Goal: Task Accomplishment & Management: Manage account settings

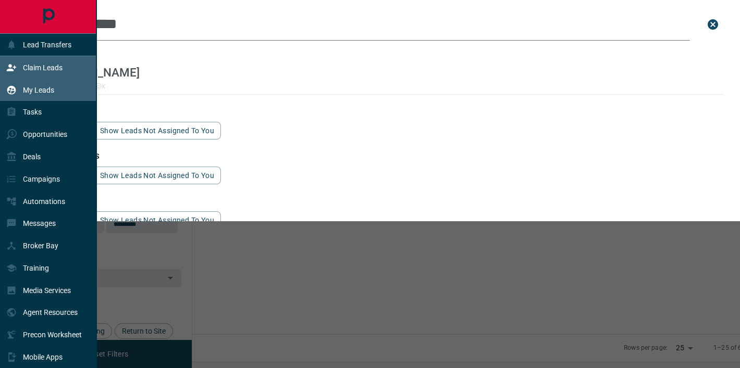
scroll to position [275, 543]
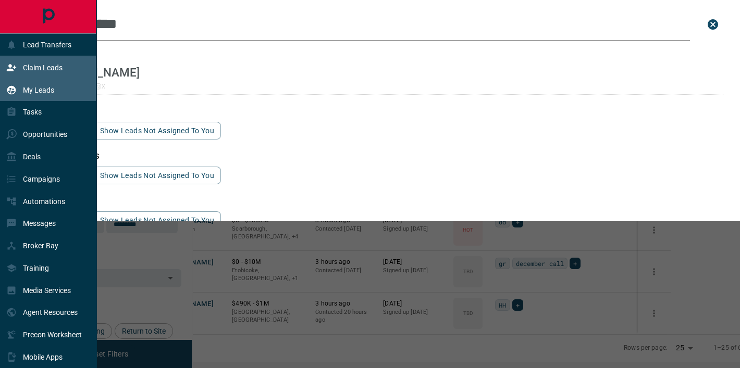
click at [67, 59] on div "Claim Leads" at bounding box center [48, 67] width 96 height 22
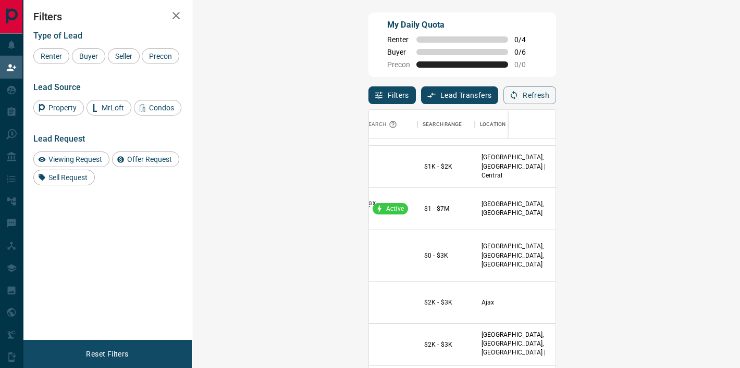
scroll to position [246, 186]
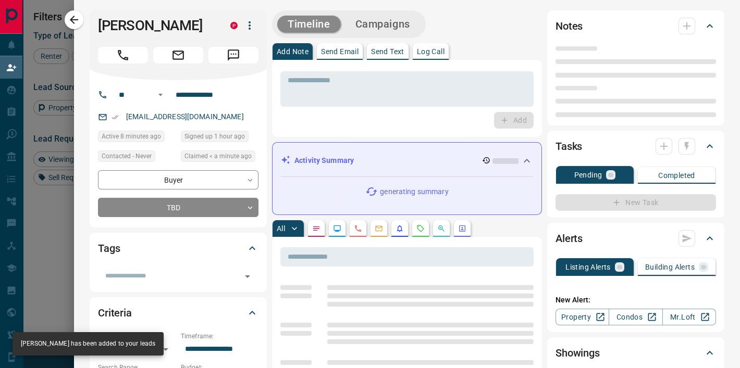
type input "**"
type input "**********"
type input "**"
type input "*"
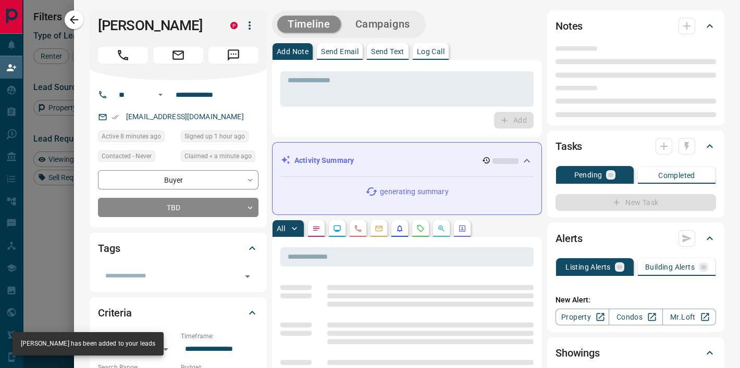
type input "**********"
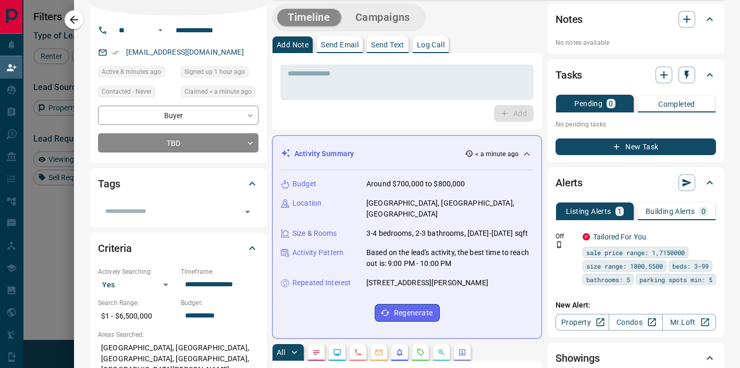
scroll to position [0, 0]
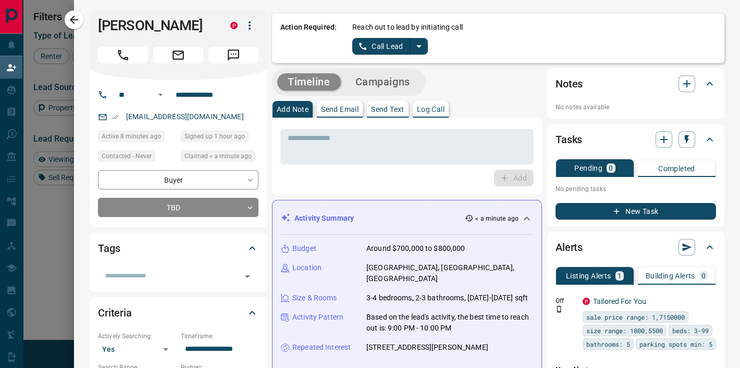
click at [420, 46] on icon "split button" at bounding box center [419, 46] width 13 height 13
click at [393, 81] on li "Log Manual Call" at bounding box center [390, 82] width 64 height 16
click at [382, 49] on button "Log Manual Call" at bounding box center [386, 46] width 69 height 17
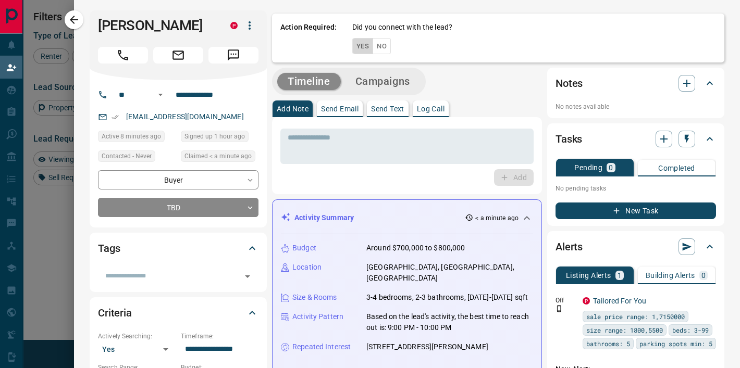
click at [365, 47] on button "Yes" at bounding box center [362, 46] width 21 height 16
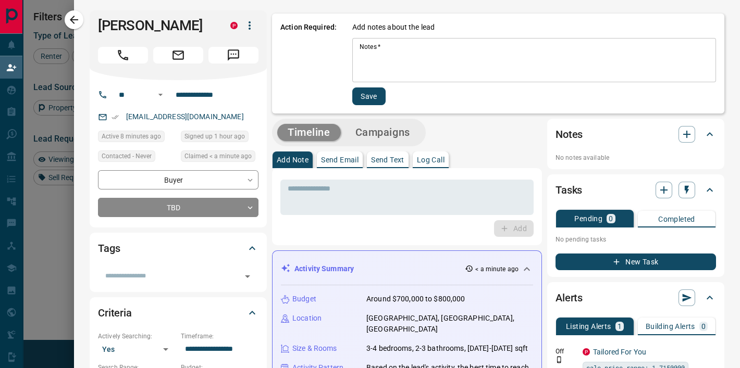
click at [365, 47] on textarea "Notes   *" at bounding box center [533, 60] width 349 height 35
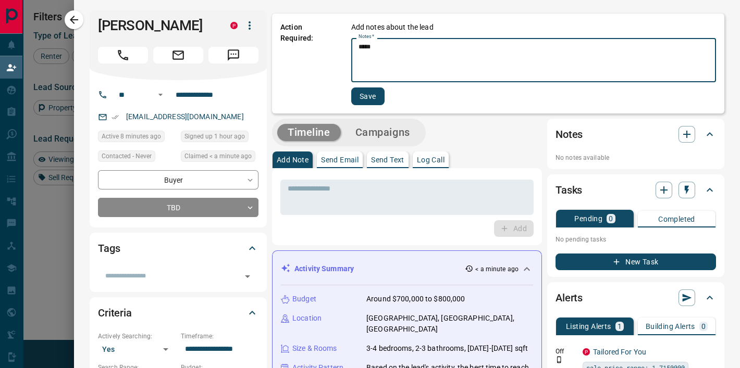
type textarea "*****"
click at [368, 95] on button "Save" at bounding box center [367, 97] width 33 height 18
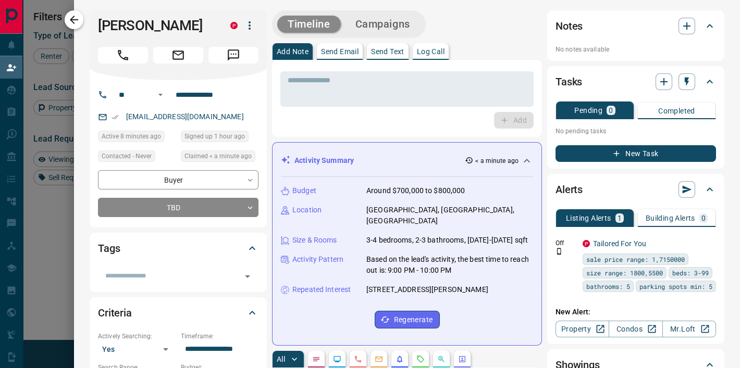
click at [77, 15] on icon "button" at bounding box center [74, 20] width 13 height 13
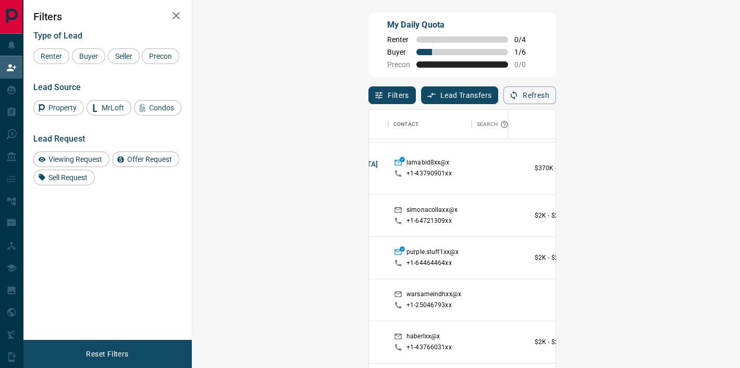
scroll to position [1198, 74]
click at [696, 295] on span "Viewing Request ( 1 )" at bounding box center [724, 300] width 57 height 10
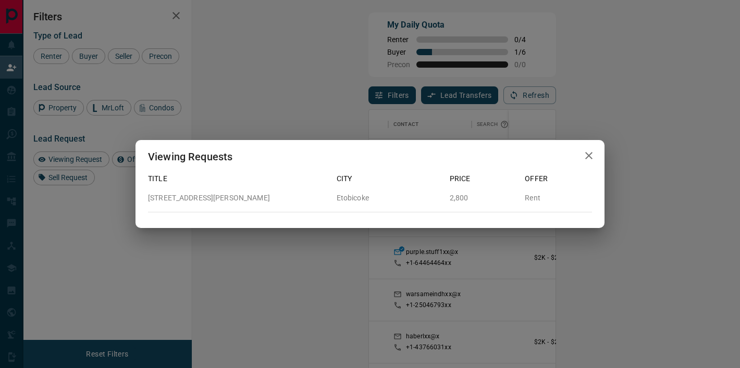
click at [588, 152] on icon "button" at bounding box center [588, 155] width 13 height 13
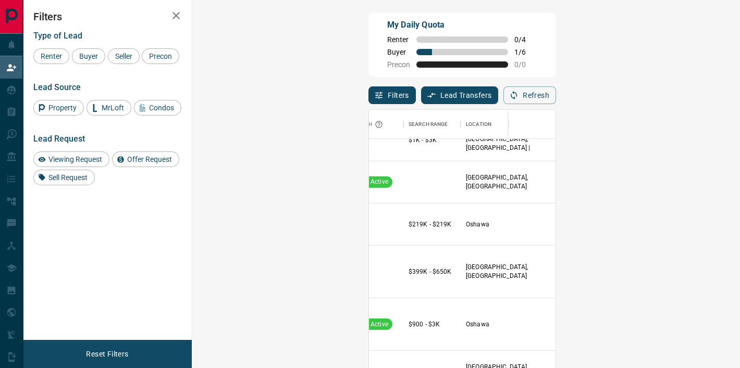
scroll to position [2406, 220]
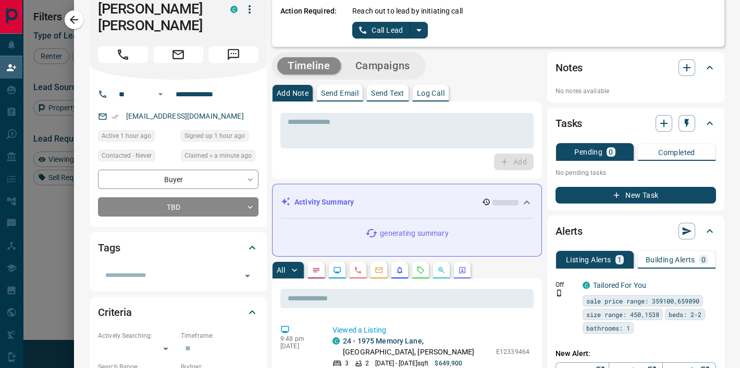
scroll to position [0, 0]
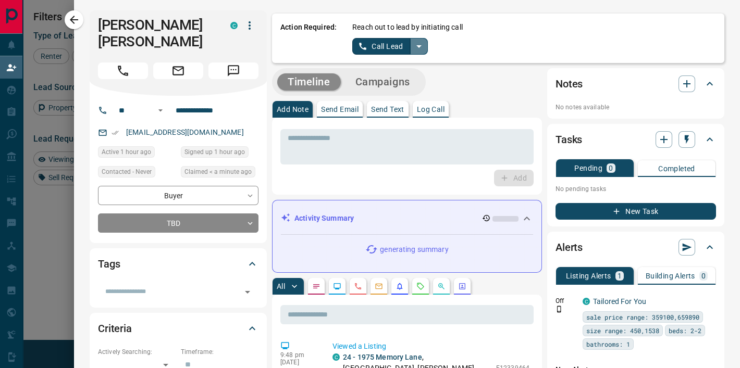
click at [419, 46] on icon "split button" at bounding box center [418, 46] width 5 height 3
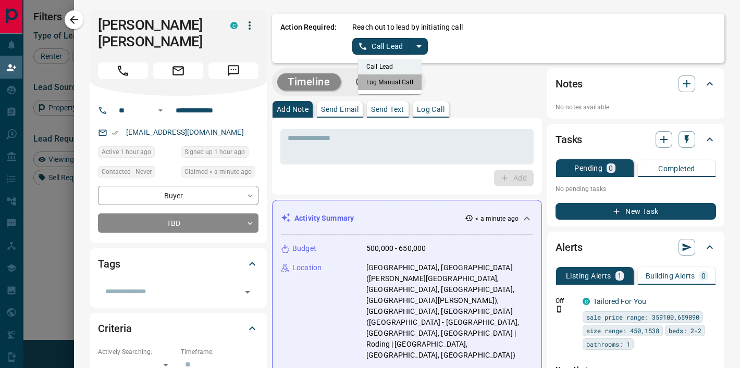
click at [371, 82] on li "Log Manual Call" at bounding box center [390, 82] width 64 height 16
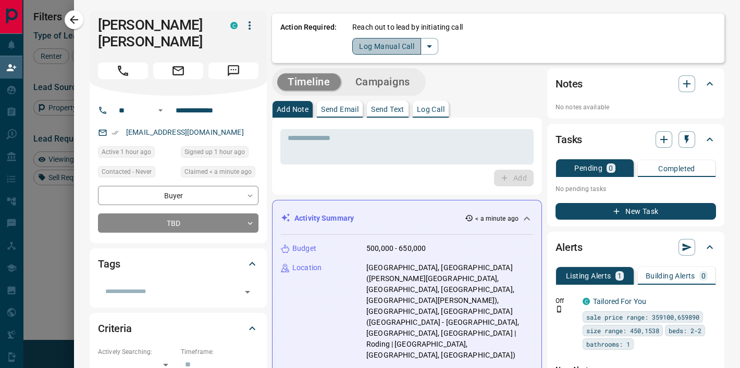
click at [369, 49] on button "Log Manual Call" at bounding box center [386, 46] width 69 height 17
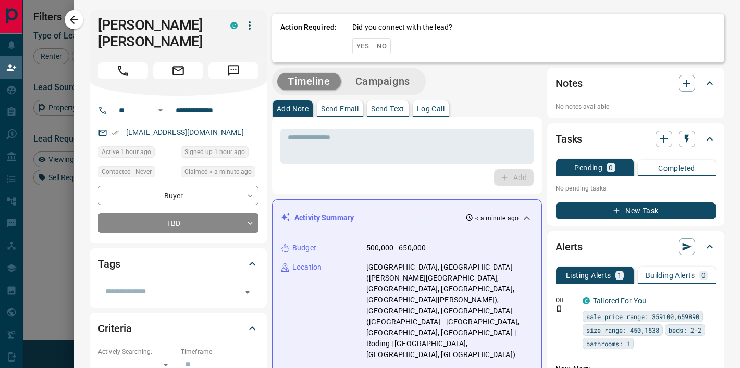
click at [361, 47] on button "Yes" at bounding box center [362, 46] width 21 height 16
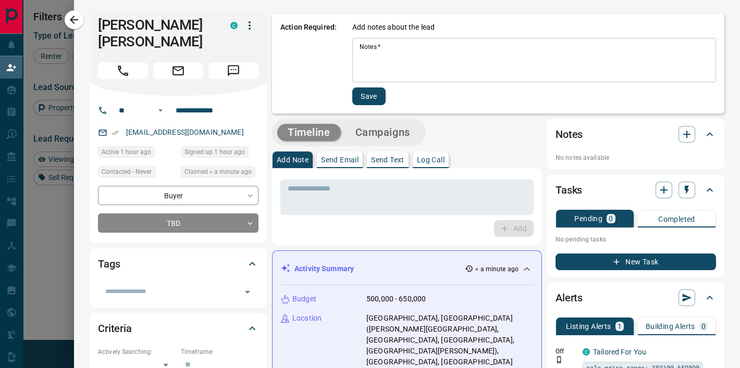
click at [361, 47] on textarea "Notes   *" at bounding box center [533, 60] width 349 height 35
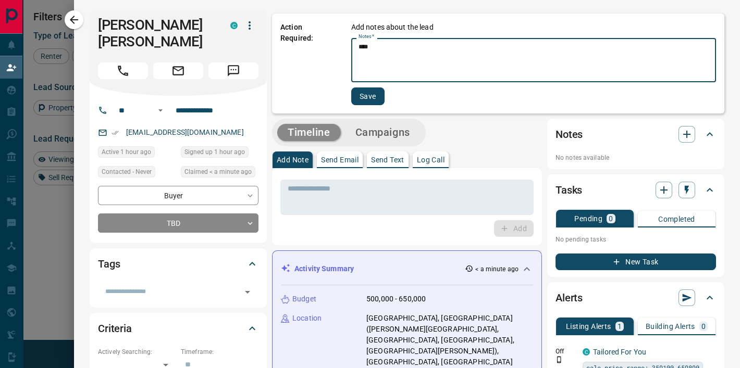
type textarea "****"
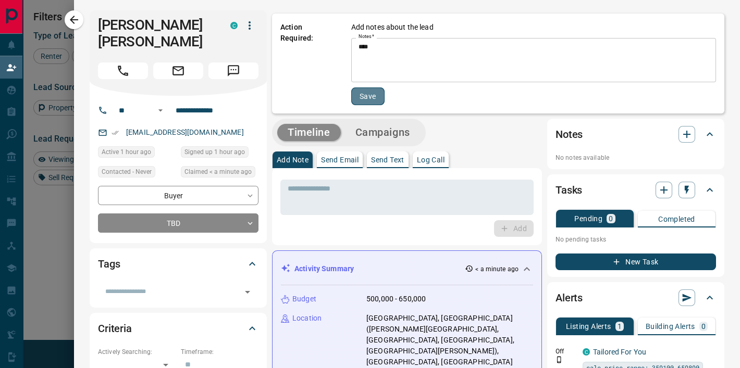
click at [363, 102] on button "Save" at bounding box center [367, 97] width 33 height 18
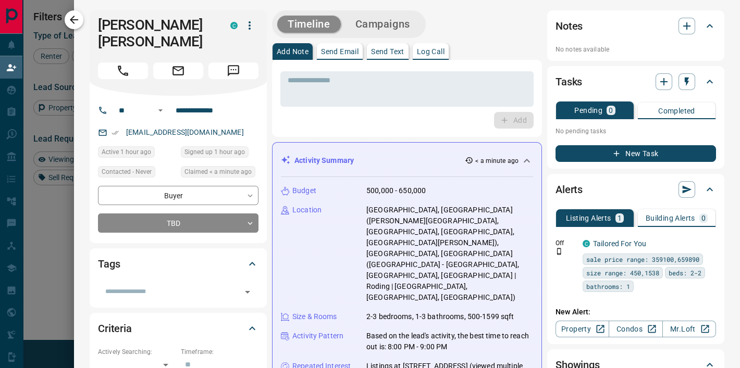
click at [72, 21] on icon "button" at bounding box center [74, 20] width 8 height 8
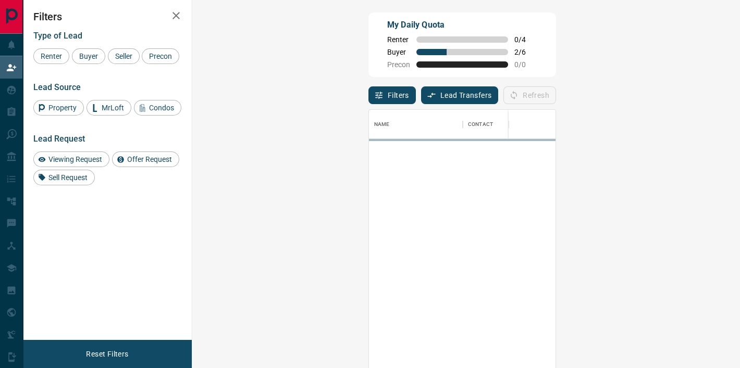
scroll to position [278, 525]
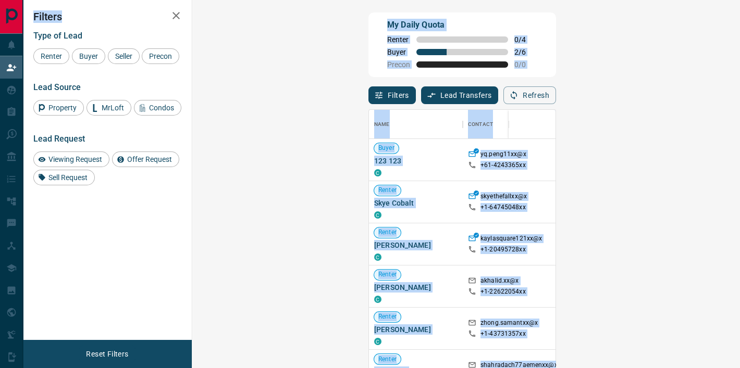
drag, startPoint x: 82, startPoint y: 14, endPoint x: -4, endPoint y: 209, distance: 213.6
click at [0, 209] on html "Lead Transfers Claim Leads My Leads Tasks Opportunities Deals Campaigns Automat…" at bounding box center [370, 184] width 740 height 368
